Goal: Task Accomplishment & Management: Use online tool/utility

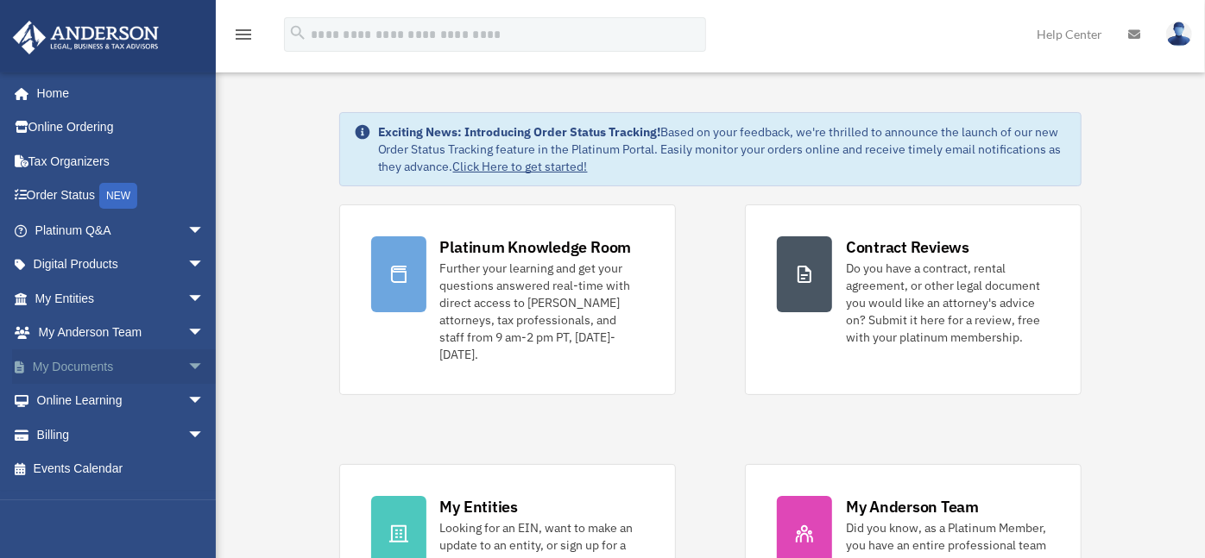
click at [187, 363] on span "arrow_drop_down" at bounding box center [204, 367] width 35 height 35
click at [107, 398] on link "Box" at bounding box center [127, 401] width 206 height 35
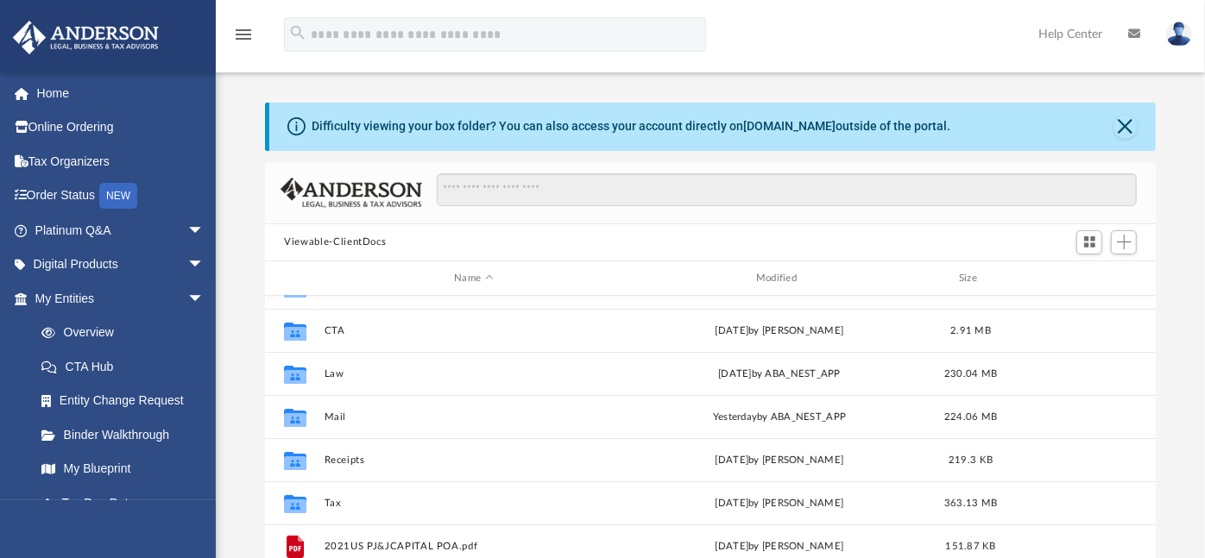
scroll to position [71, 0]
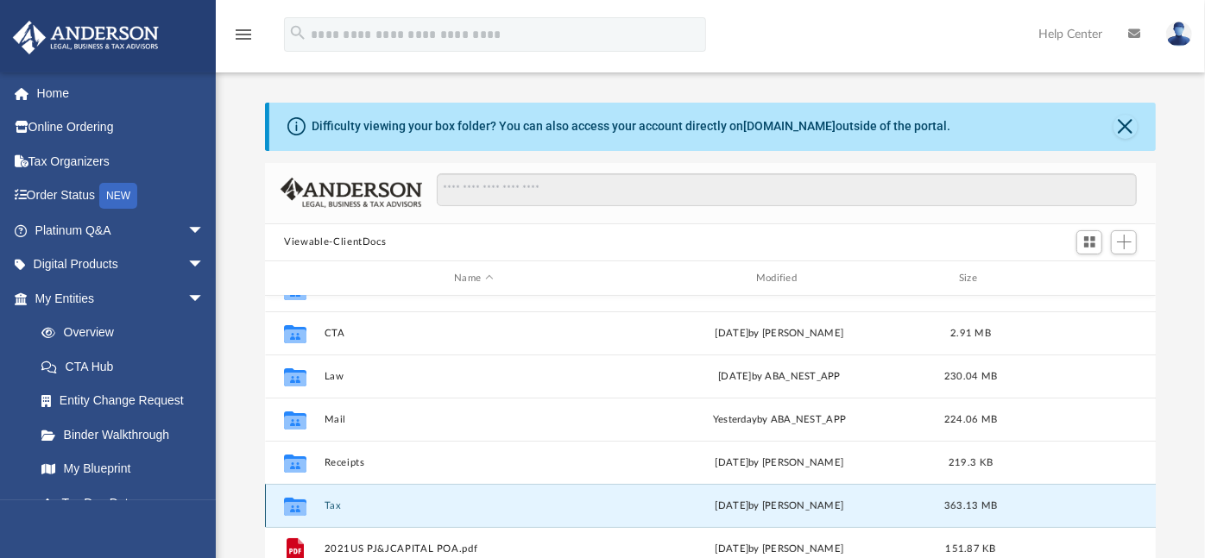
click at [335, 502] on button "Tax" at bounding box center [473, 506] width 299 height 11
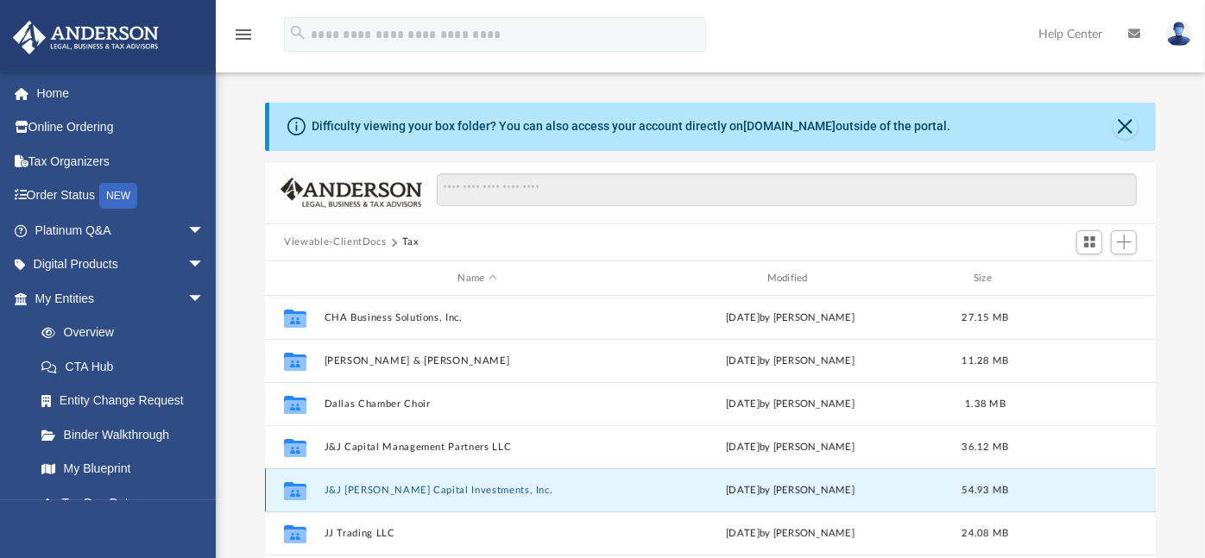
click at [471, 491] on button "J&J [PERSON_NAME] Capital Investments, Inc." at bounding box center [476, 490] width 305 height 11
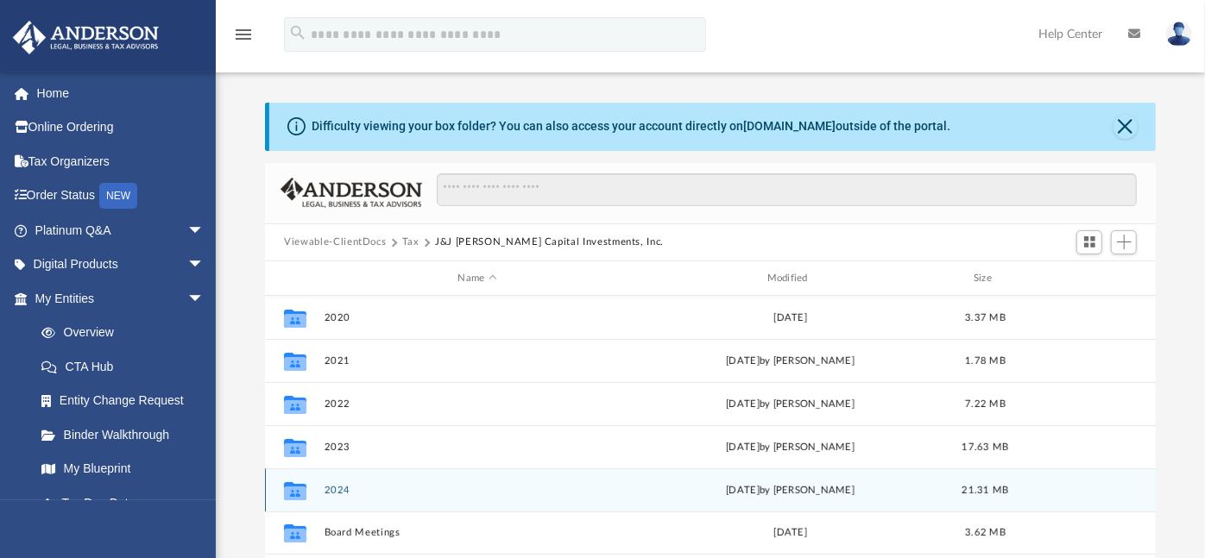
click at [337, 488] on button "2024" at bounding box center [476, 490] width 305 height 11
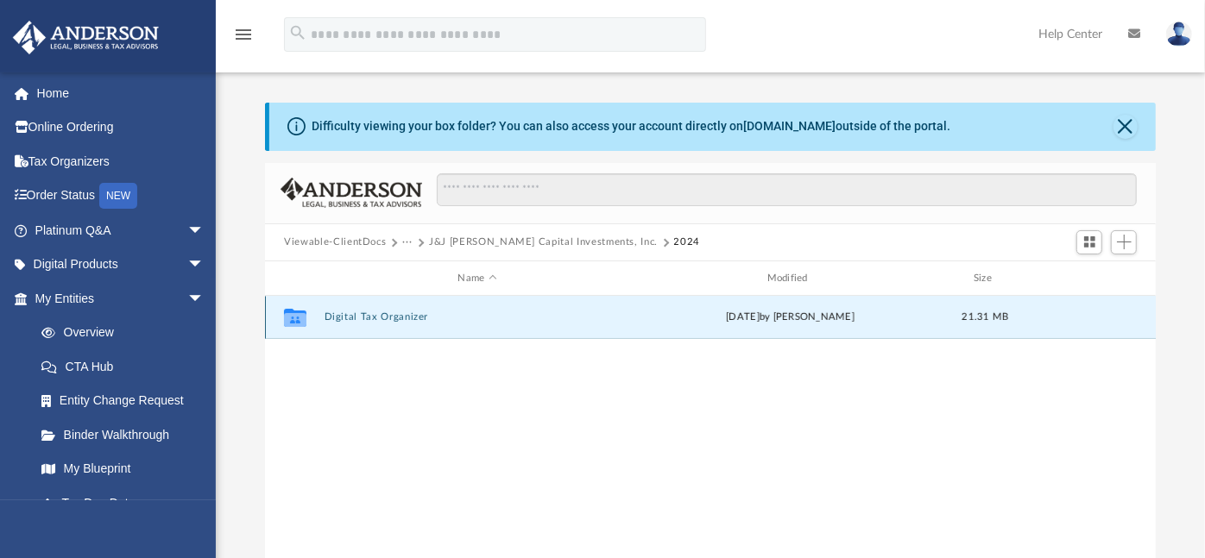
click at [397, 317] on button "Digital Tax Organizer" at bounding box center [476, 317] width 305 height 11
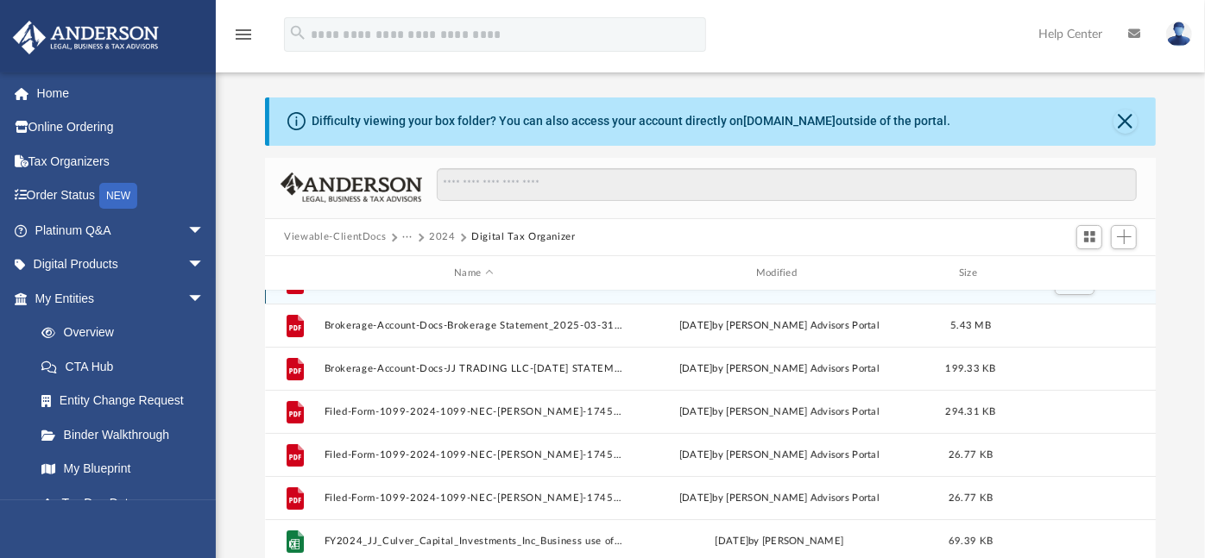
scroll to position [3, 0]
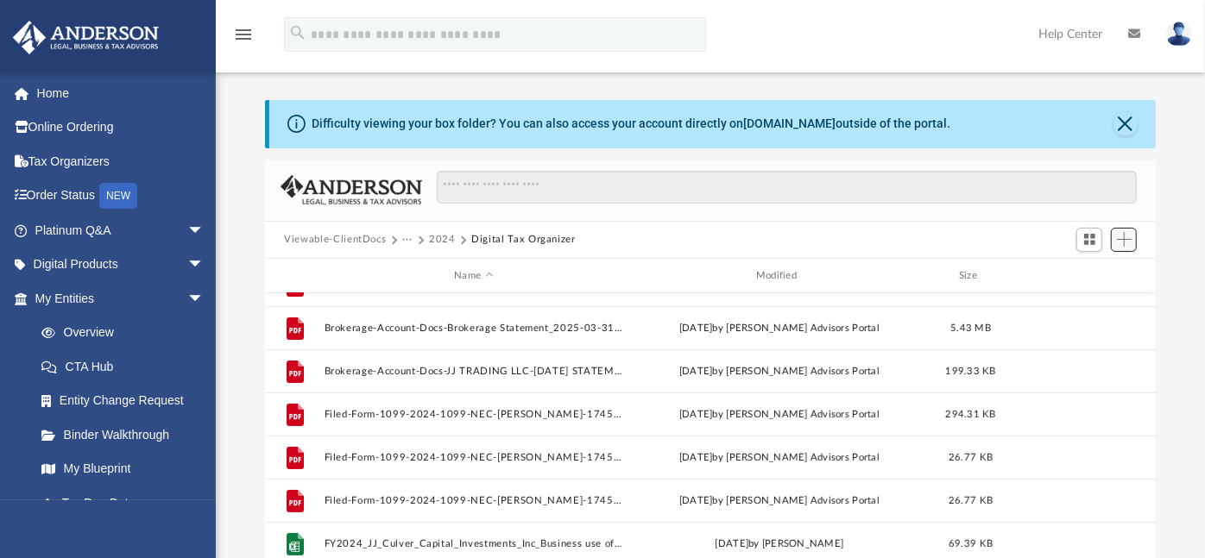
click at [1124, 239] on span "Add" at bounding box center [1124, 239] width 15 height 15
click at [1088, 268] on li "Upload" at bounding box center [1099, 274] width 55 height 18
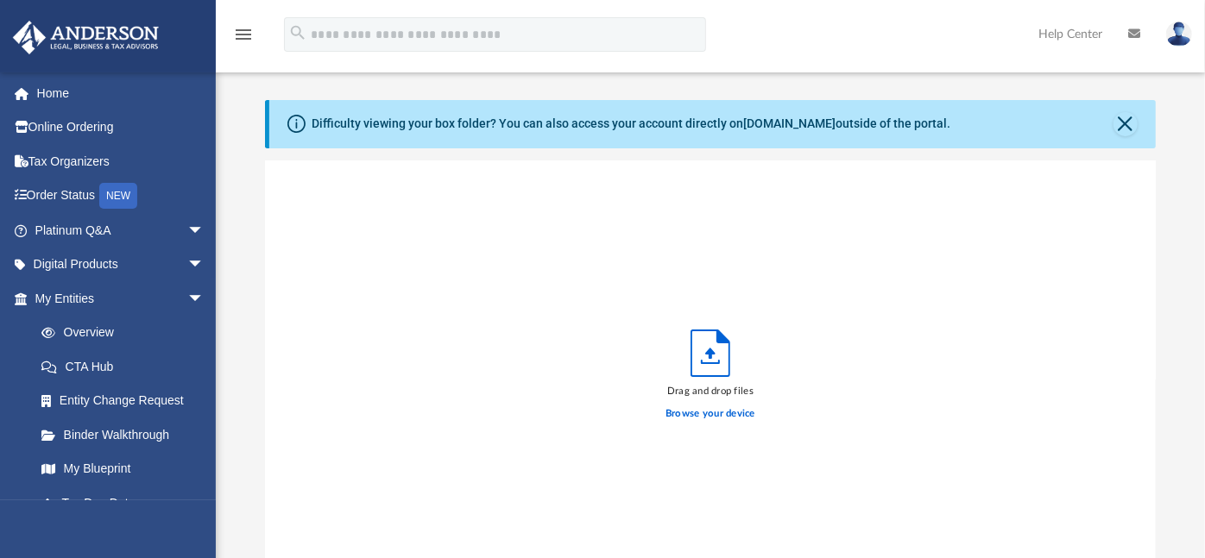
scroll to position [423, 875]
click at [718, 419] on label "Browse your device" at bounding box center [710, 414] width 90 height 16
click at [0, 0] on input "Browse your device" at bounding box center [0, 0] width 0 height 0
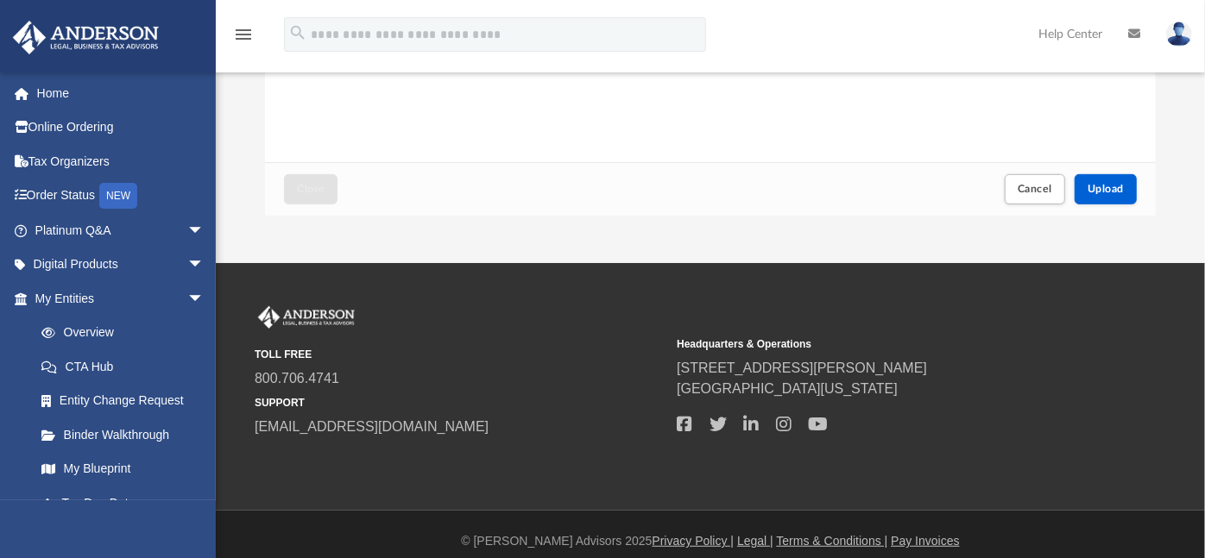
scroll to position [452, 0]
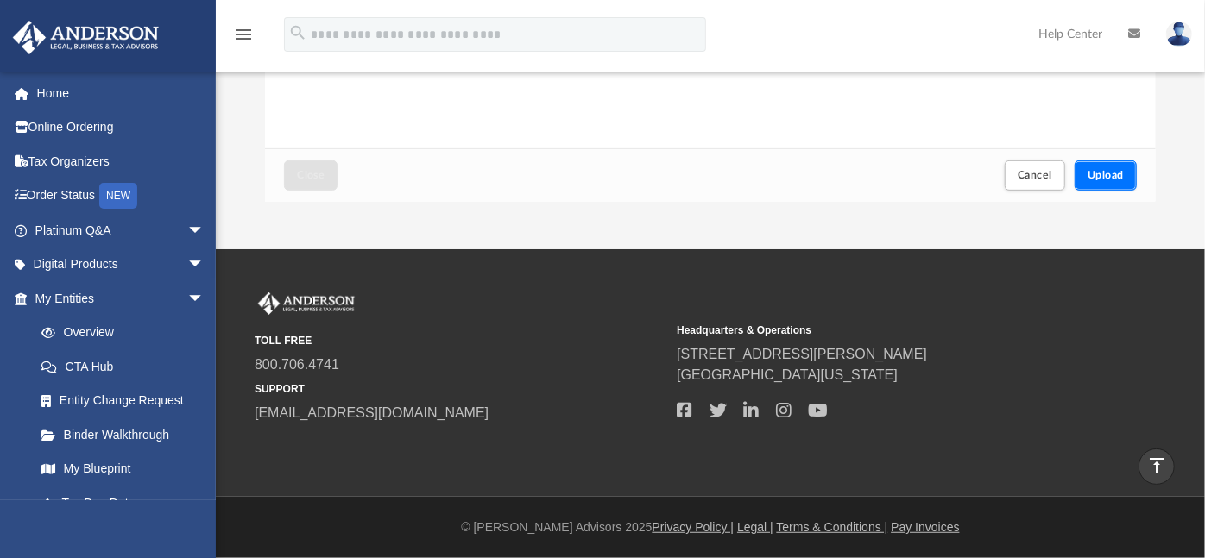
click at [1114, 172] on span "Upload" at bounding box center [1105, 175] width 36 height 10
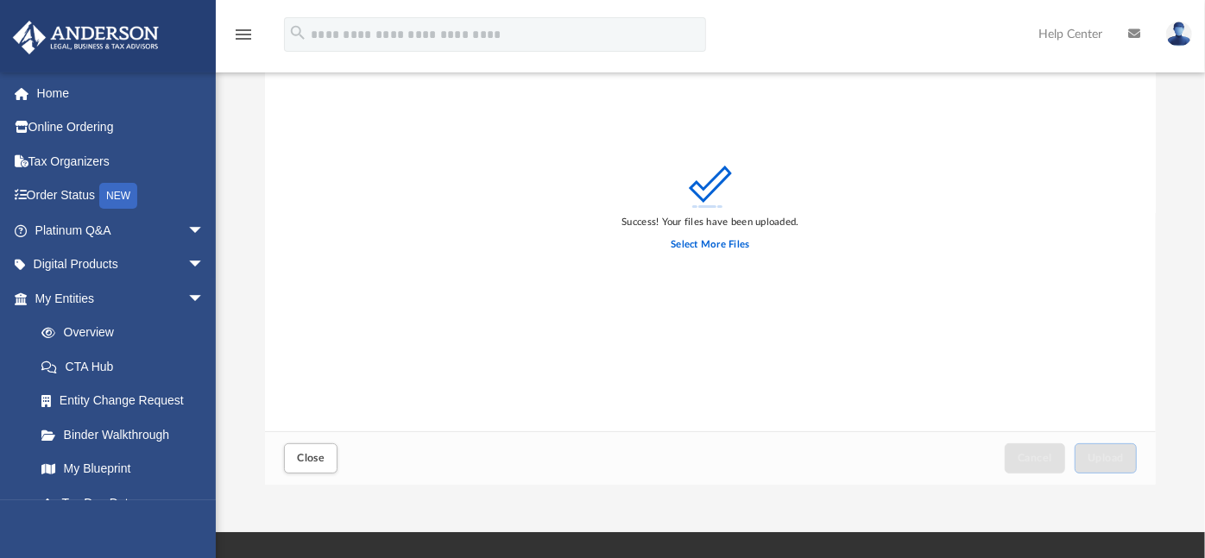
scroll to position [170, 0]
click at [295, 468] on button "Close" at bounding box center [311, 458] width 54 height 30
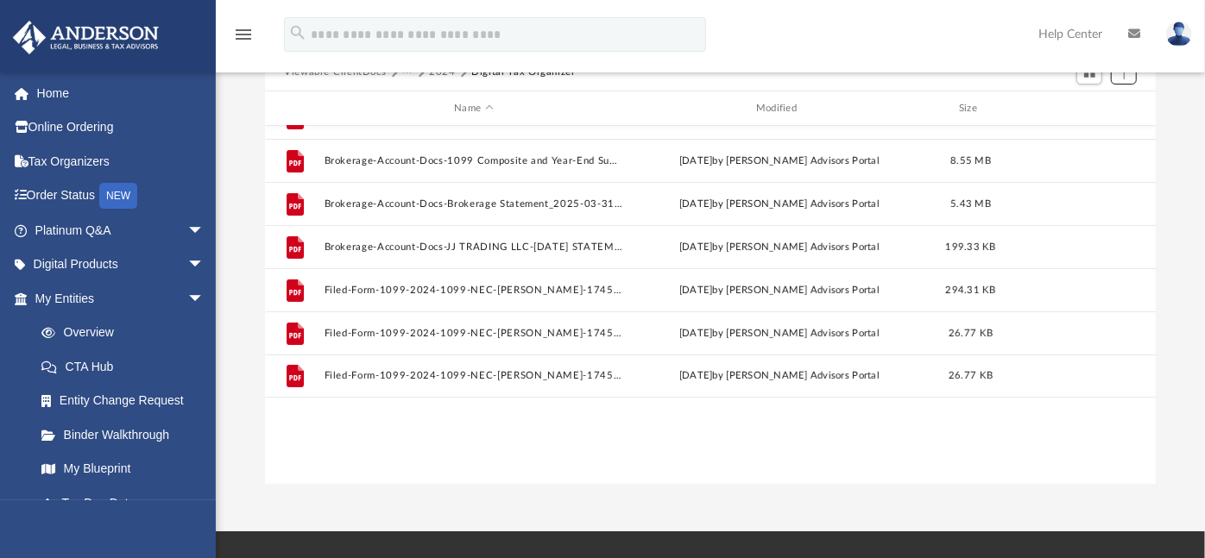
scroll to position [0, 0]
